Goal: Understand process/instructions

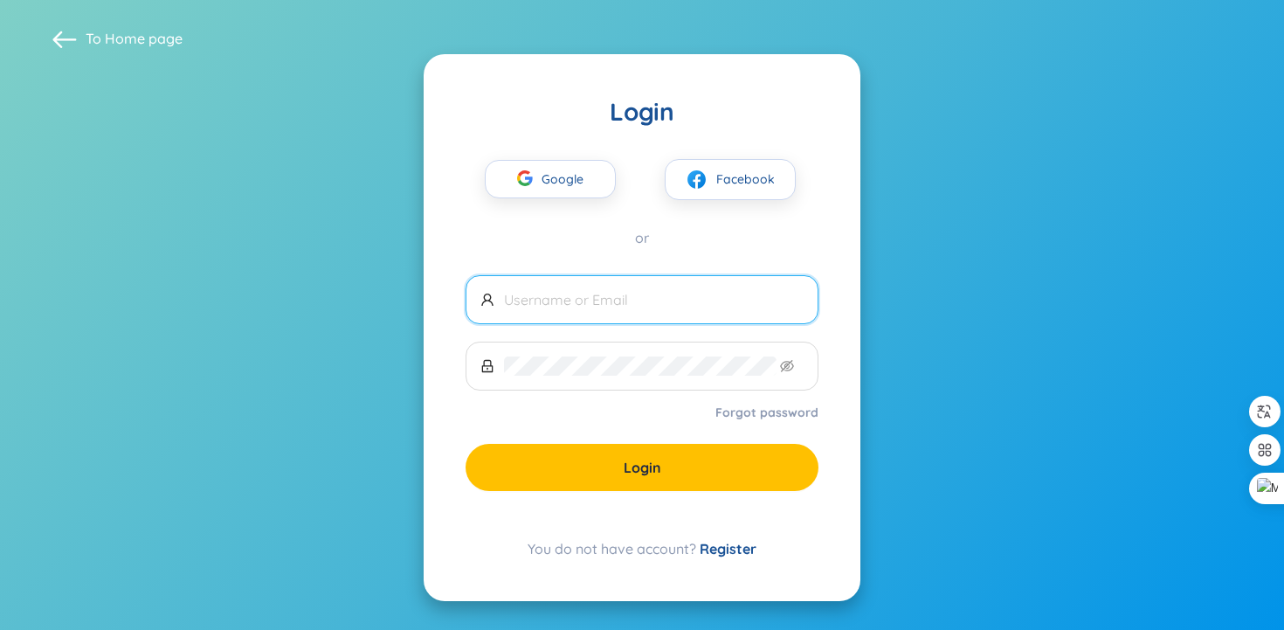
click at [614, 295] on input "text" at bounding box center [654, 299] width 300 height 19
type input "milenca"
click at [569, 196] on span "Google" at bounding box center [566, 179] width 51 height 37
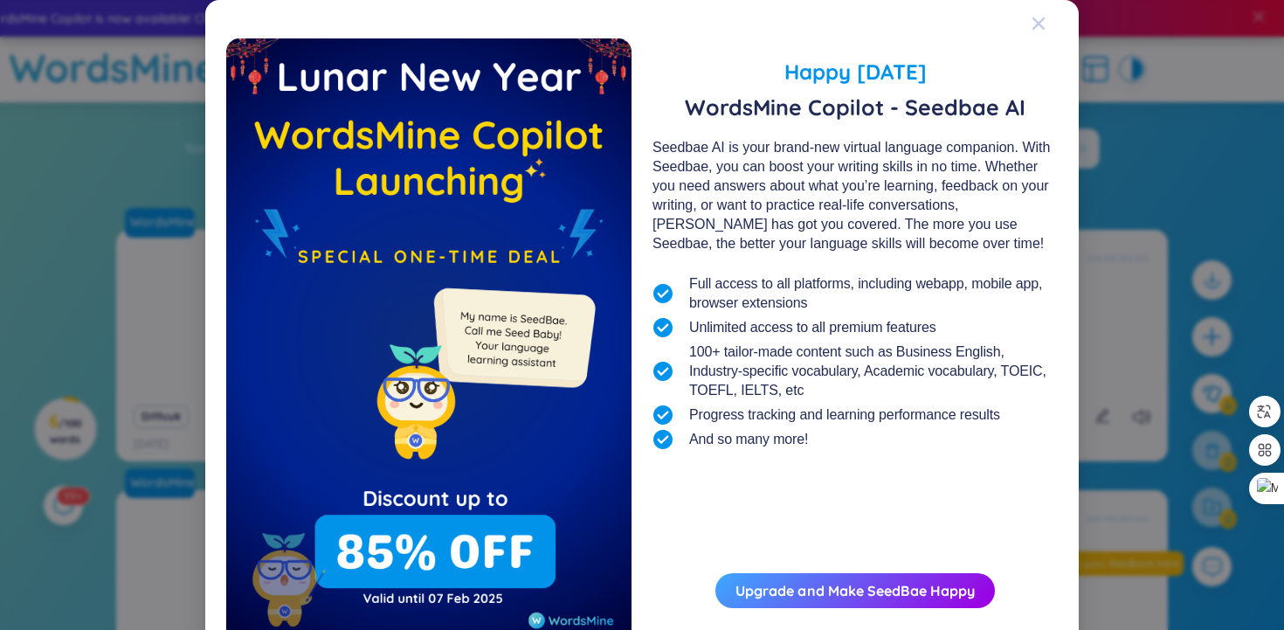
click at [1032, 34] on div "Close" at bounding box center [1038, 23] width 14 height 47
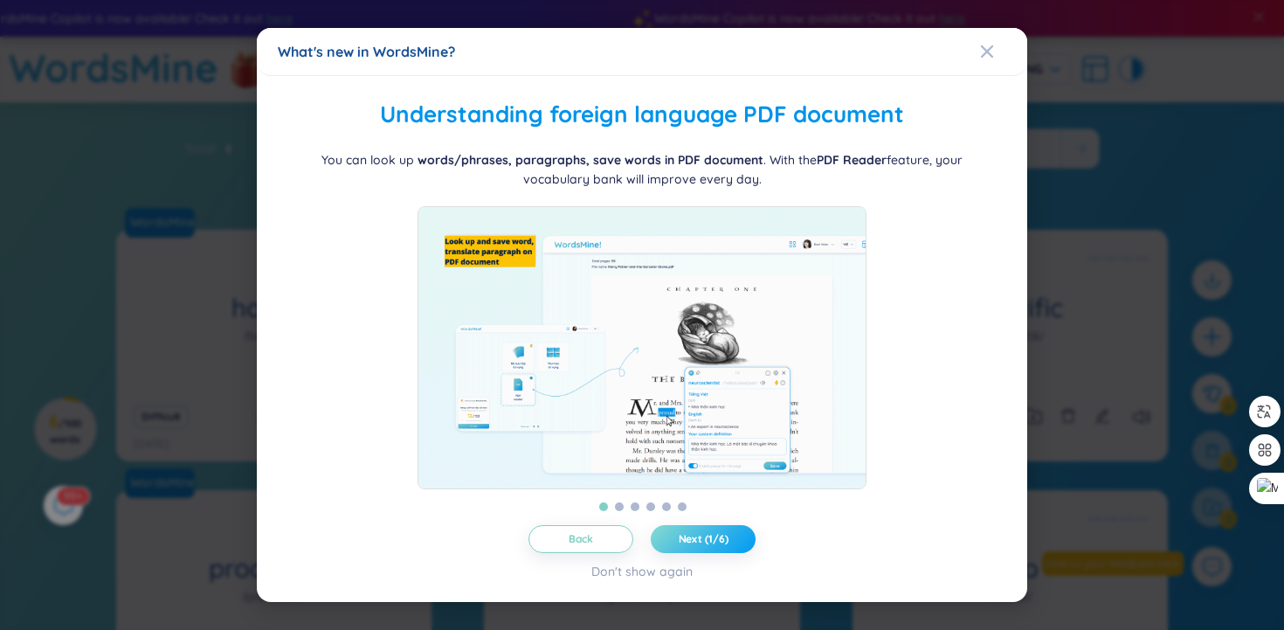
click at [681, 542] on span "Next (1/6)" at bounding box center [703, 539] width 50 height 14
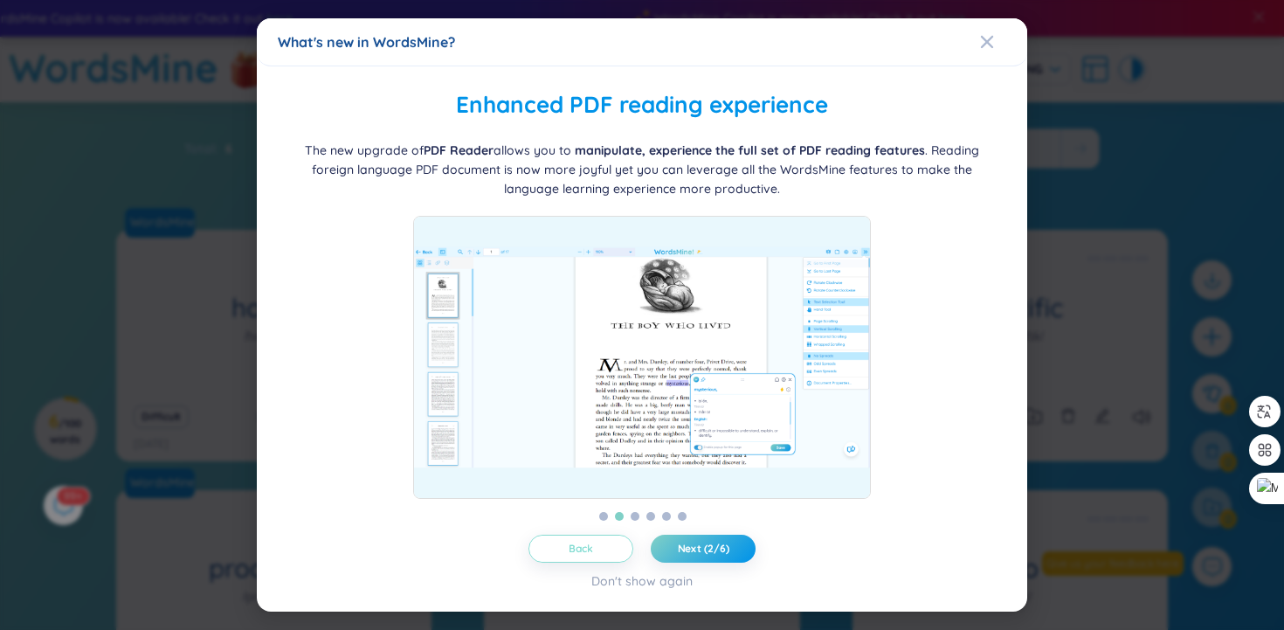
click at [604, 544] on button "Back" at bounding box center [580, 548] width 105 height 28
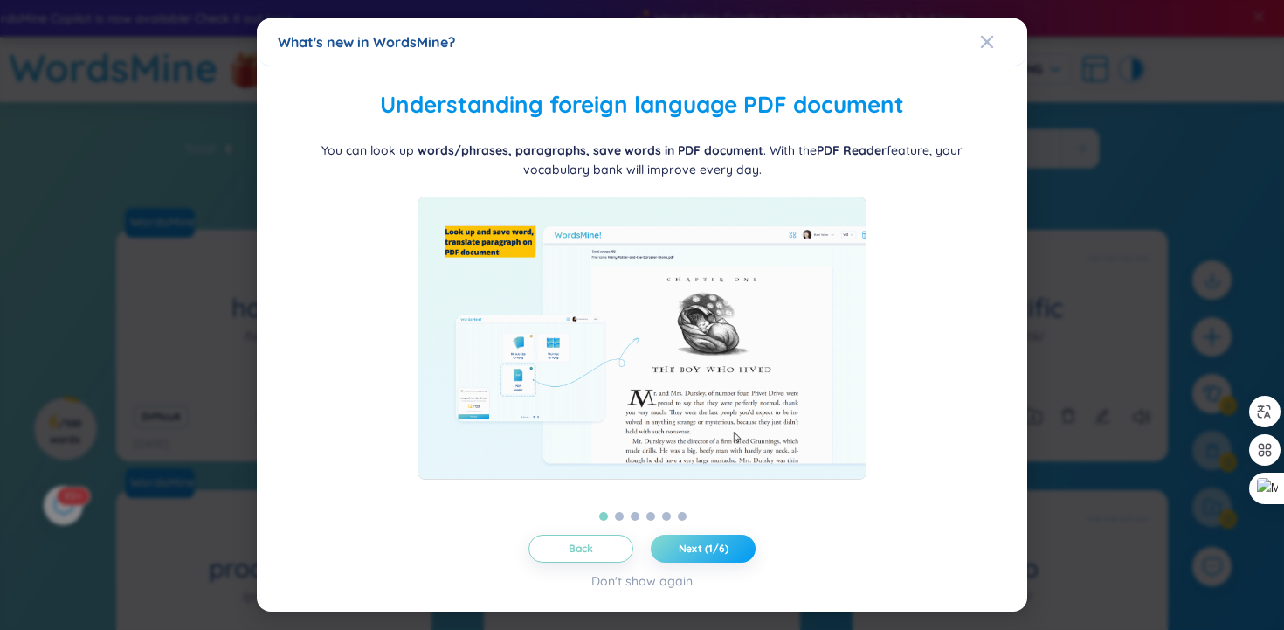
click at [688, 556] on button "Next (1/6)" at bounding box center [703, 548] width 105 height 28
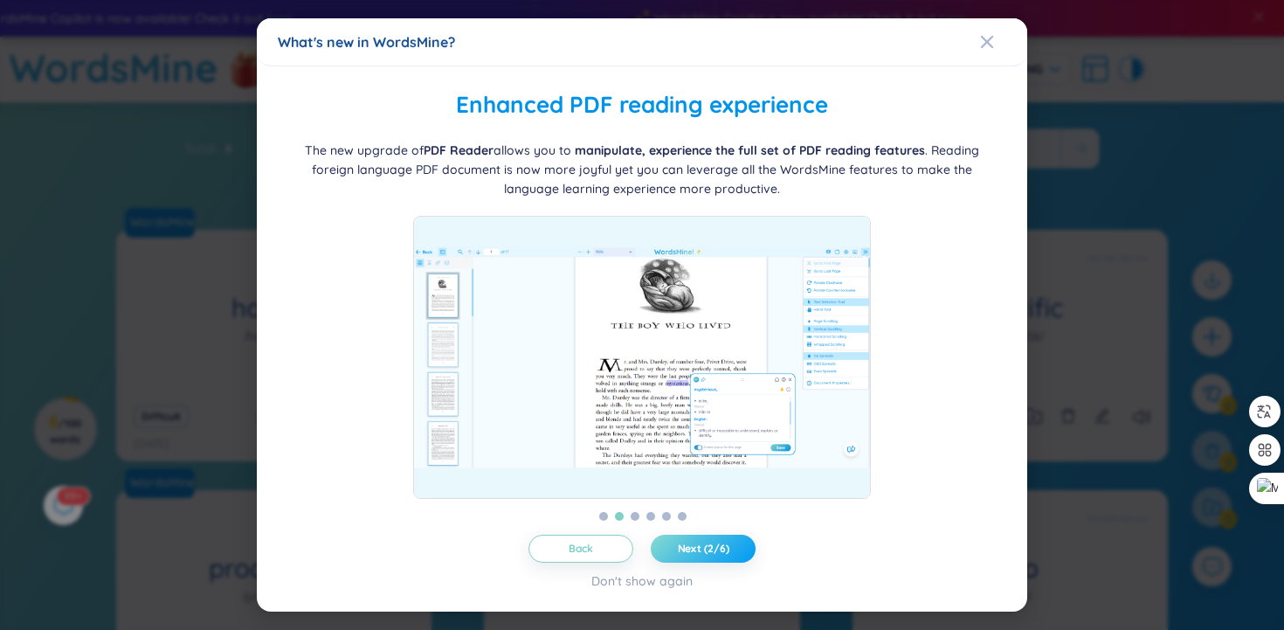
click at [688, 556] on button "Next (2/6)" at bounding box center [703, 548] width 105 height 28
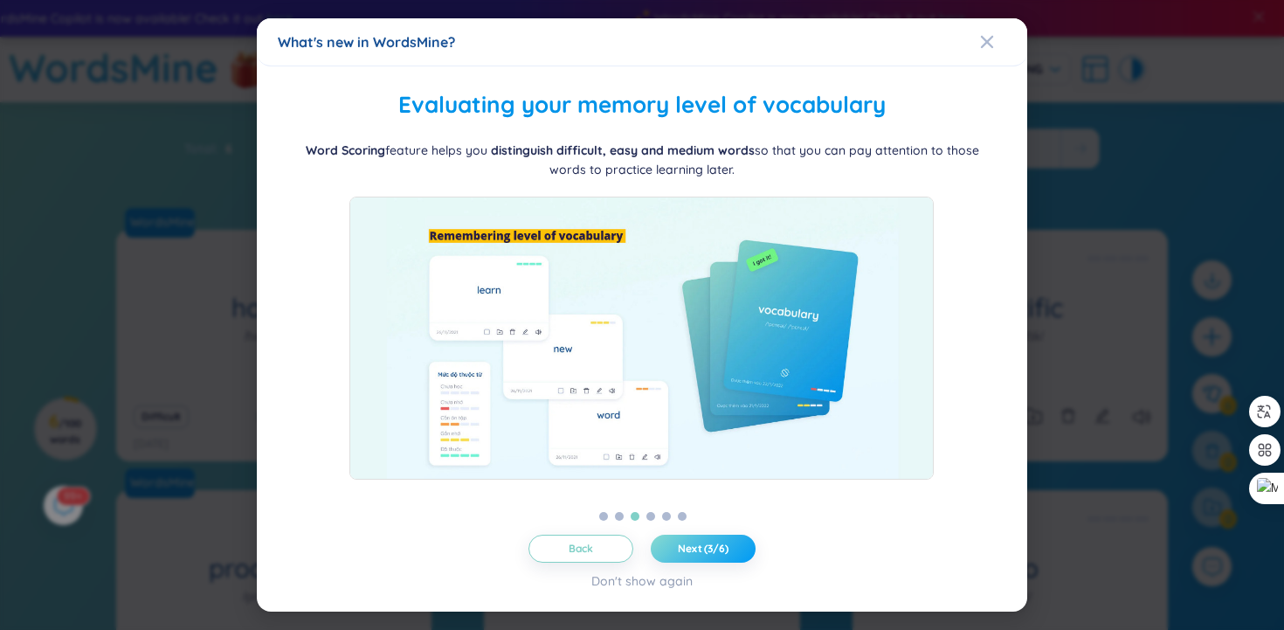
click at [689, 556] on button "Next (3/6)" at bounding box center [703, 548] width 105 height 28
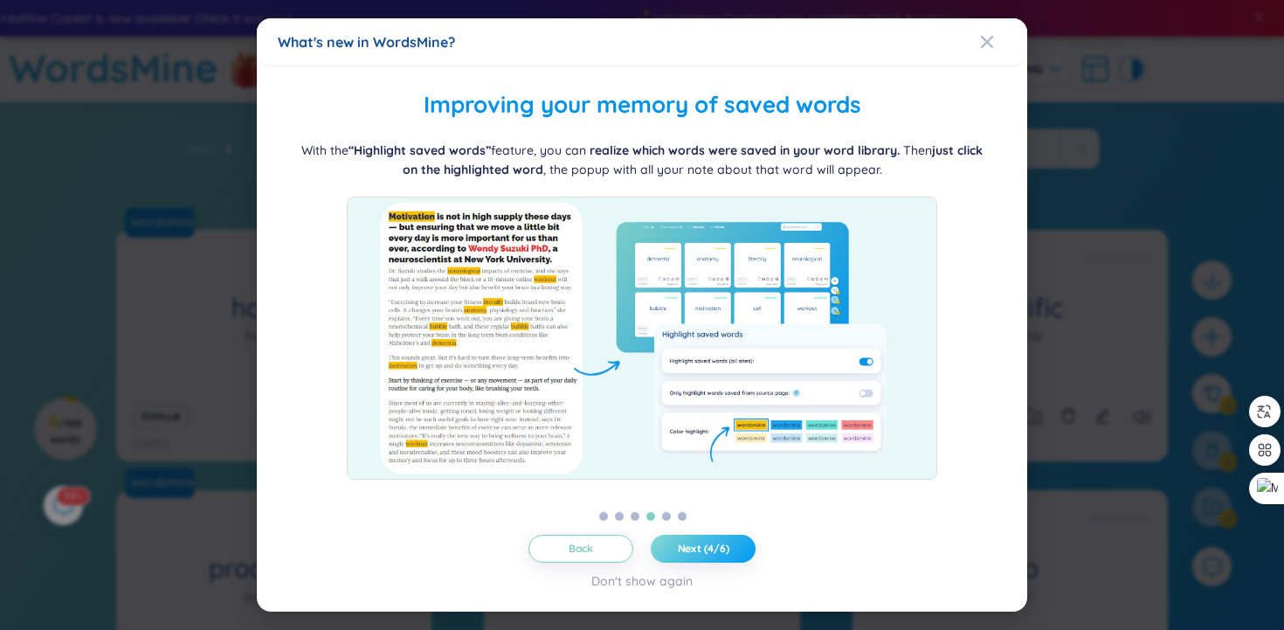
click at [691, 557] on button "Next (4/6)" at bounding box center [703, 548] width 105 height 28
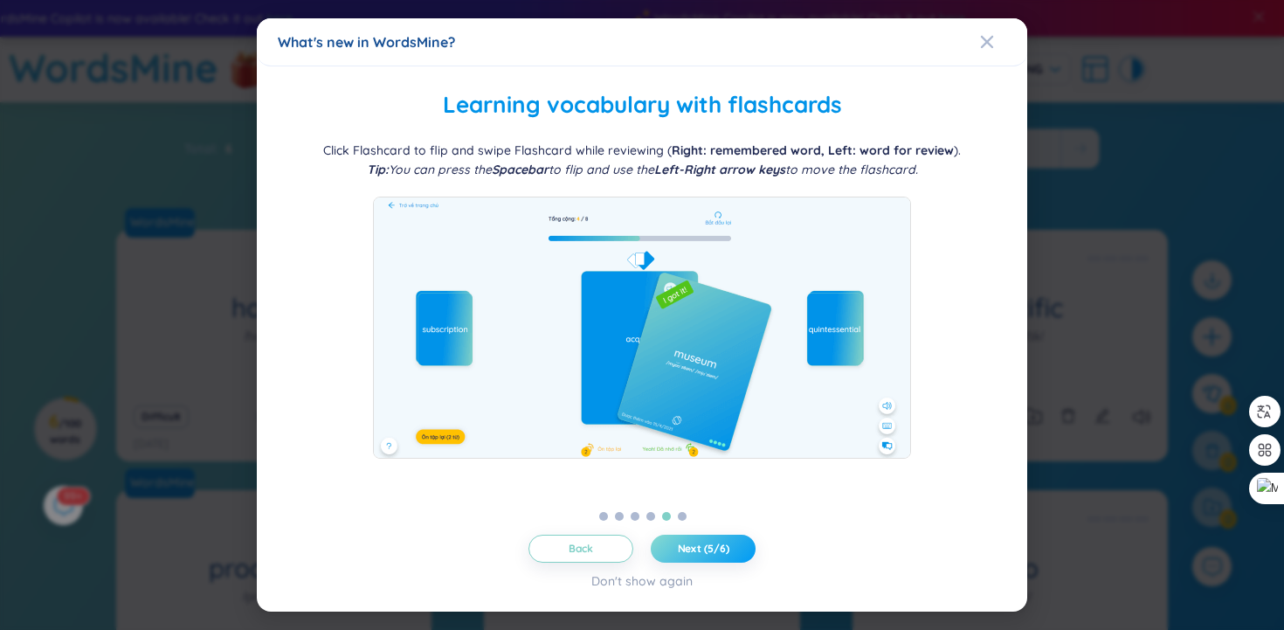
click at [712, 546] on span "Next (5/6)" at bounding box center [704, 548] width 52 height 14
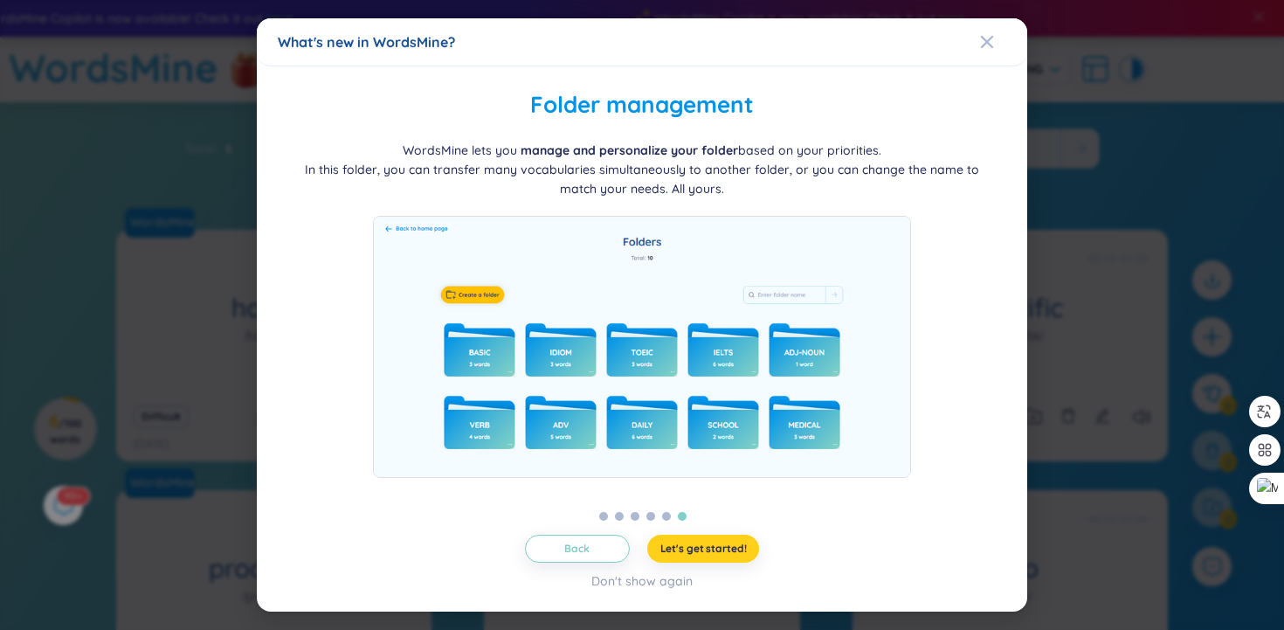
click at [712, 546] on span "Let's get started!" at bounding box center [703, 548] width 86 height 14
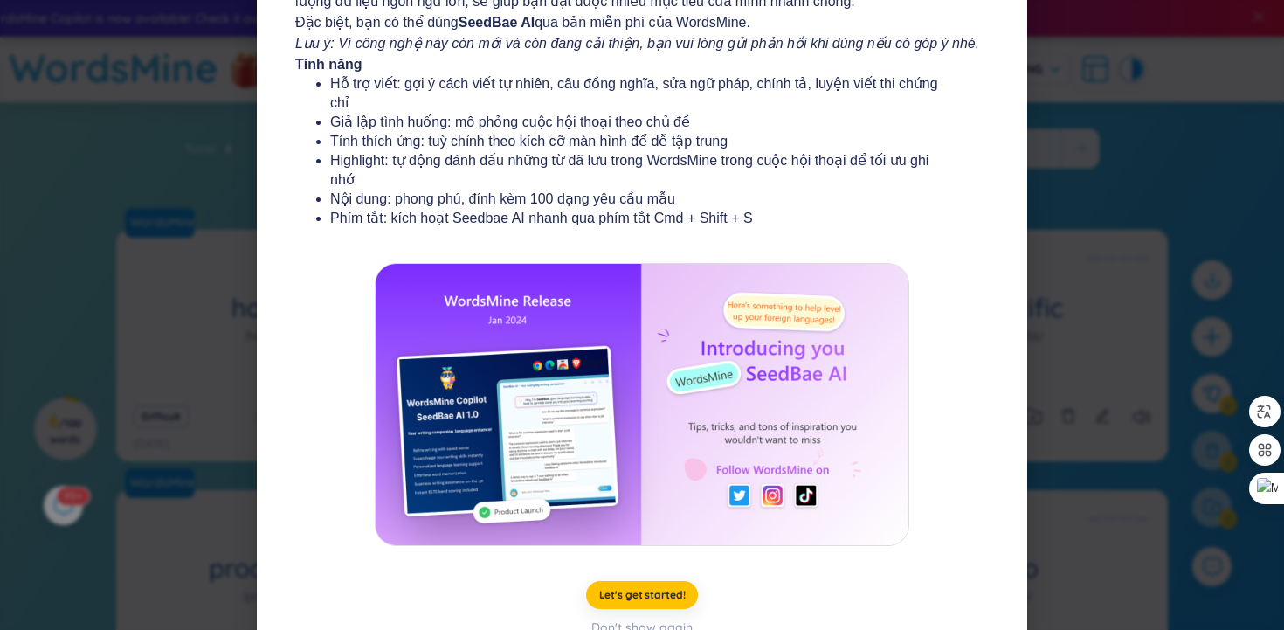
scroll to position [238, 0]
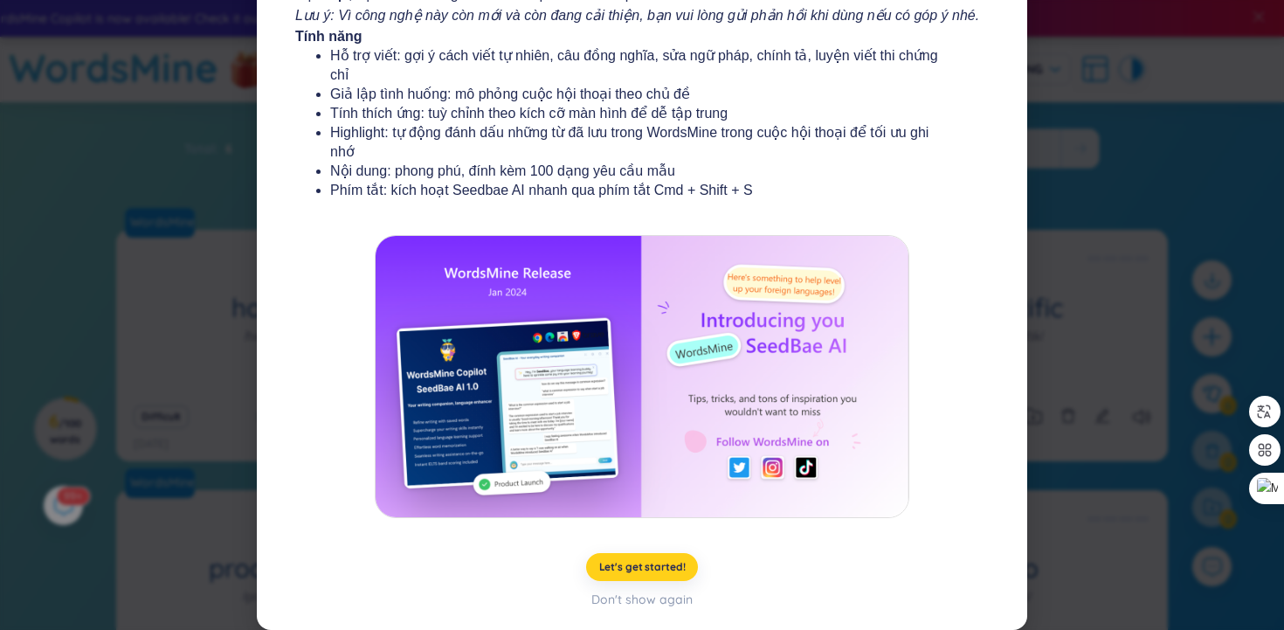
click at [656, 560] on span "Let's get started!" at bounding box center [642, 567] width 86 height 14
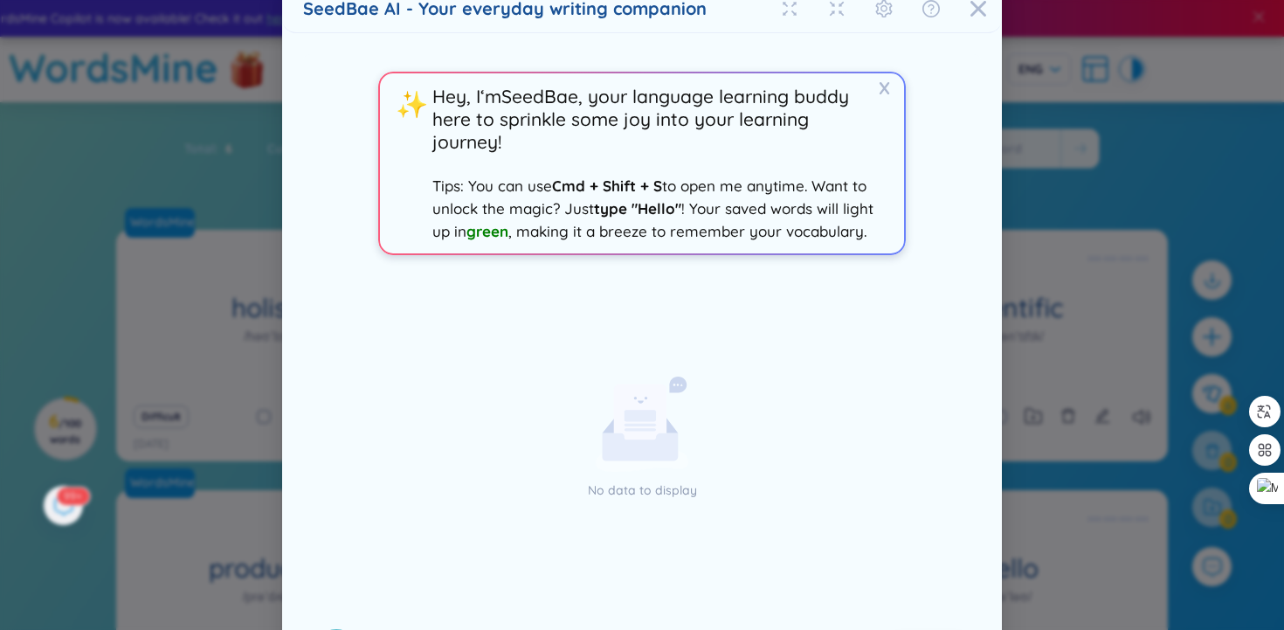
scroll to position [19, 0]
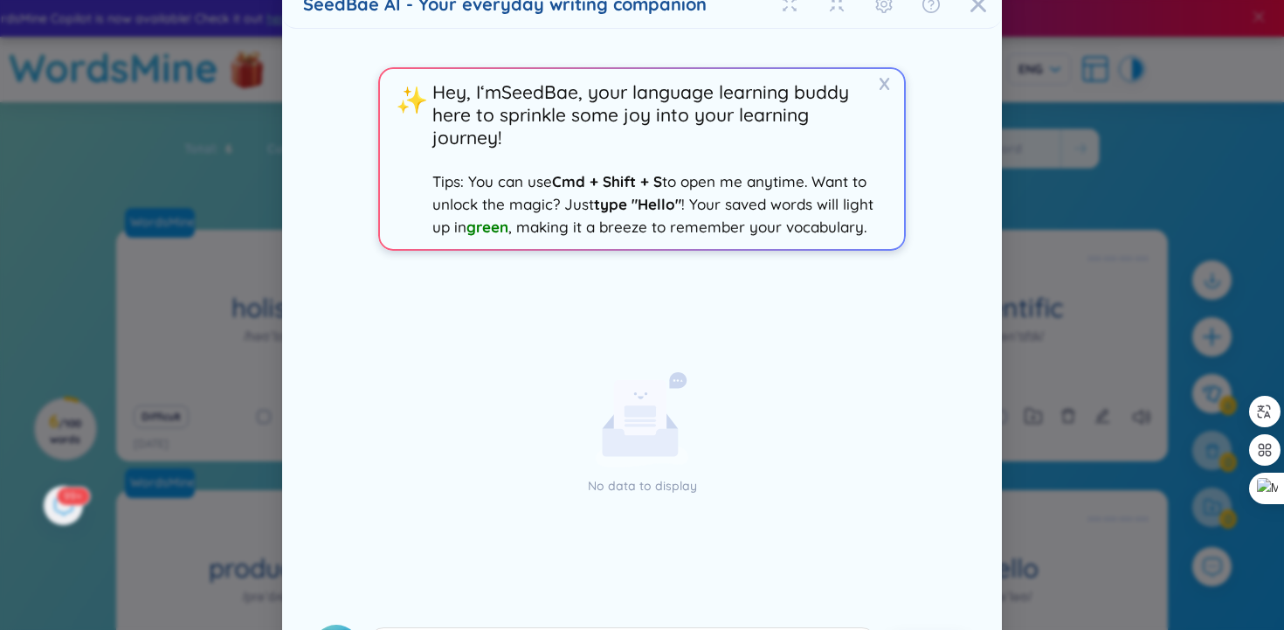
type textarea "s"
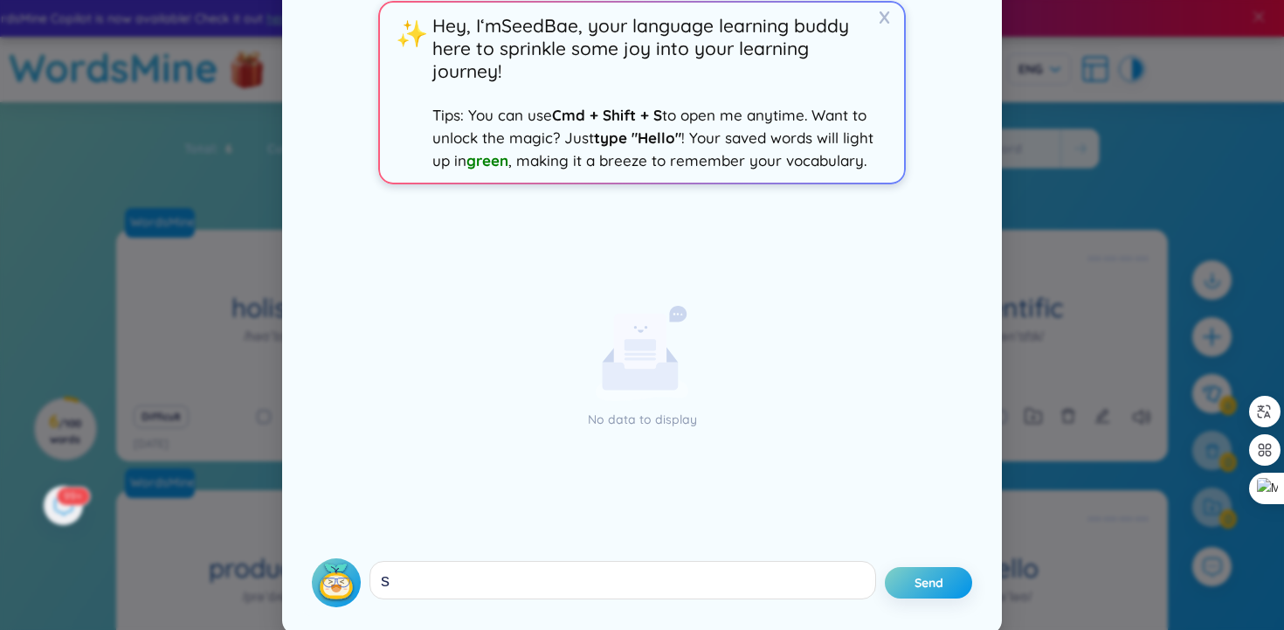
scroll to position [93, 0]
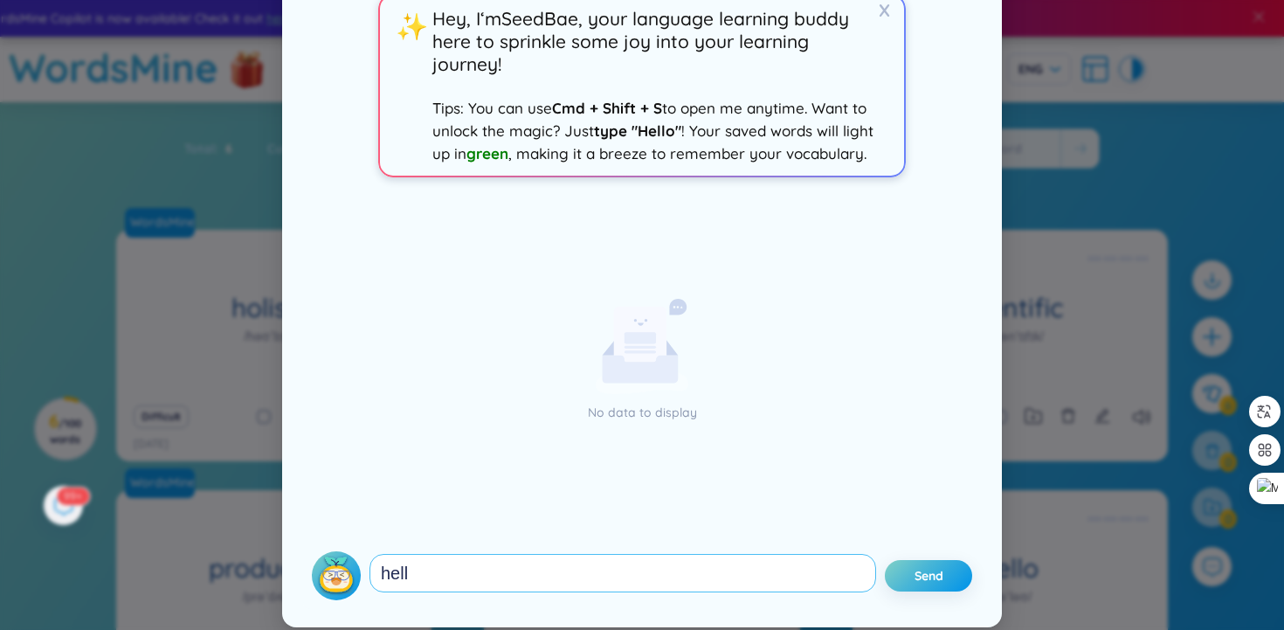
type textarea "hello"
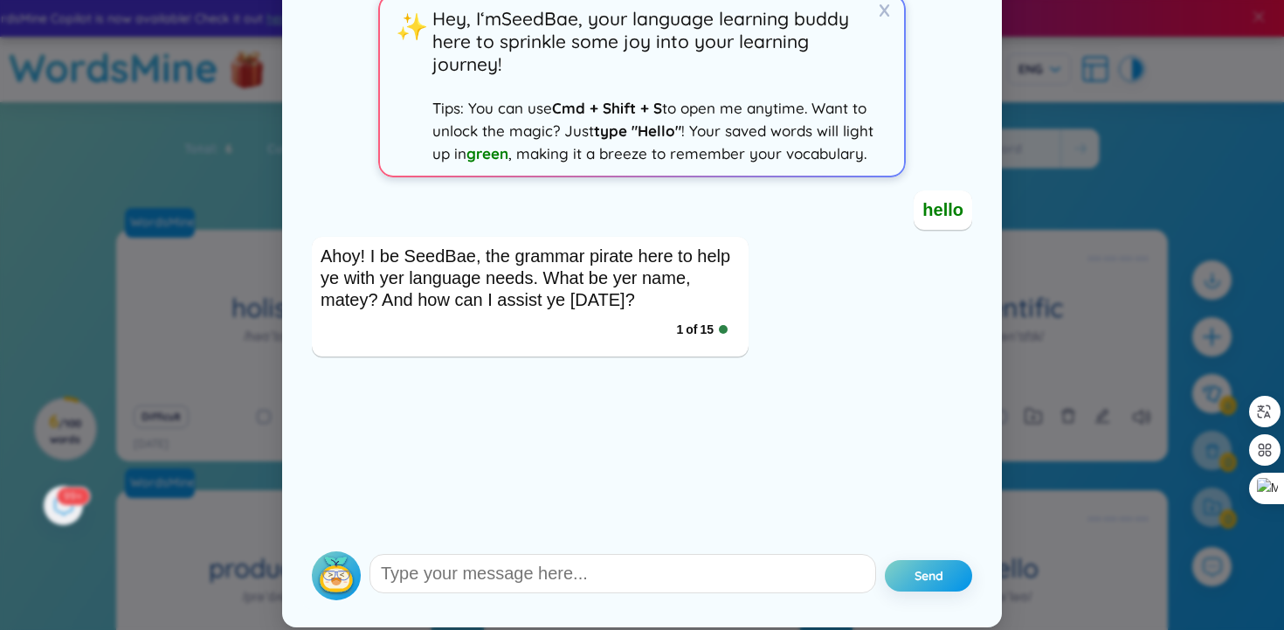
scroll to position [0, 0]
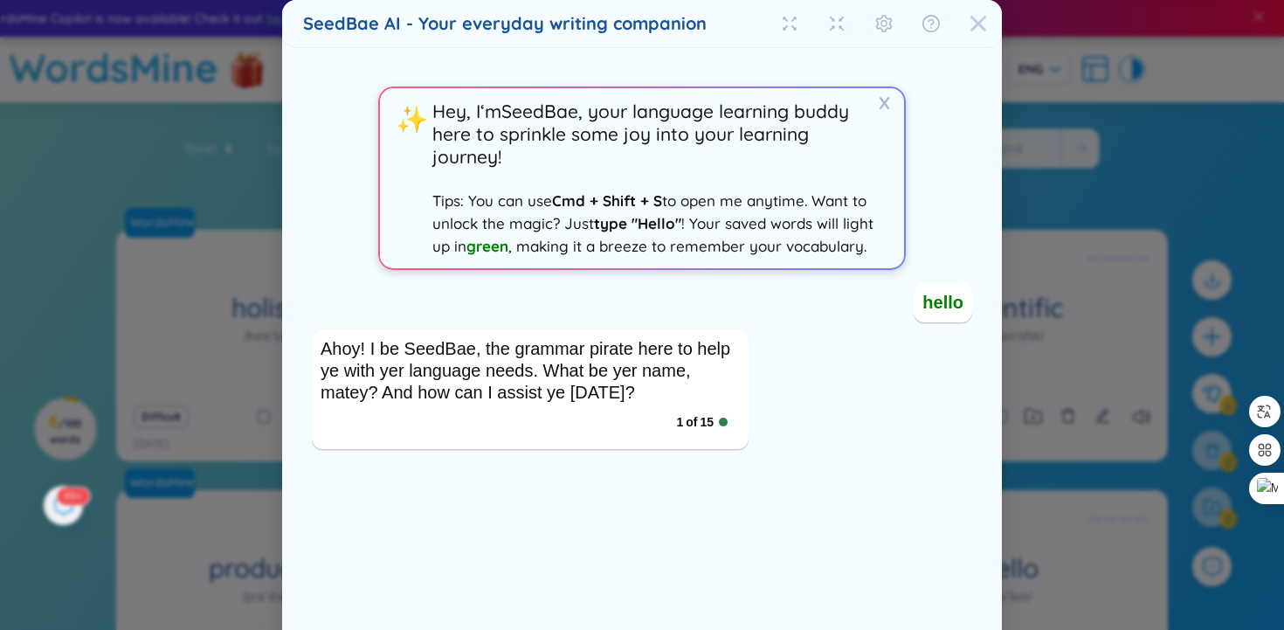
click at [974, 16] on icon "Close" at bounding box center [977, 23] width 17 height 17
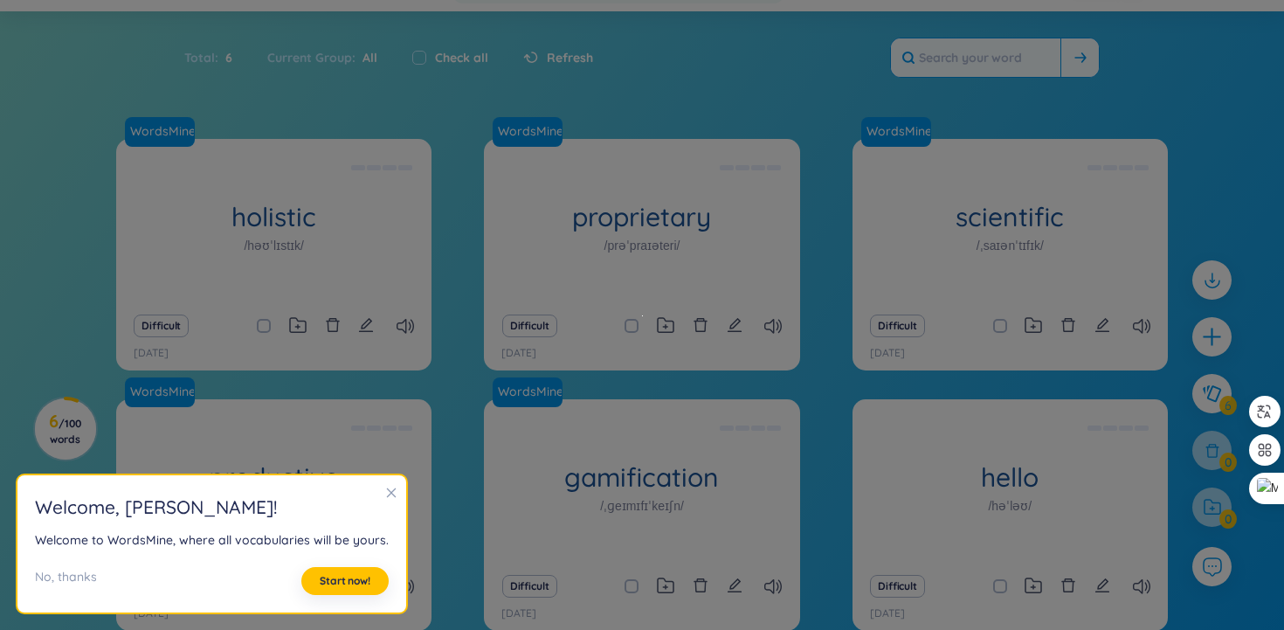
scroll to position [122, 0]
